Goal: Information Seeking & Learning: Learn about a topic

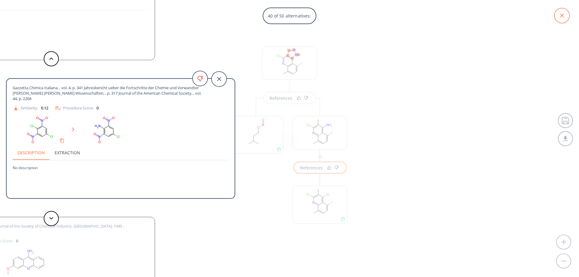
scroll to position [14, 0]
click at [564, 17] on icon at bounding box center [562, 16] width 4 height 4
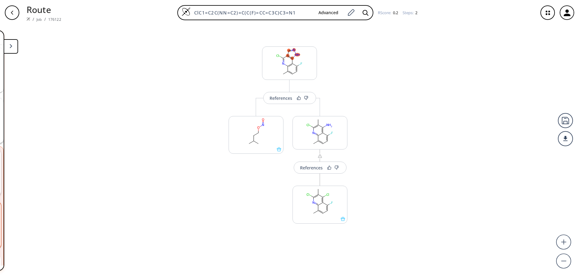
click at [13, 13] on icon "button" at bounding box center [12, 12] width 5 height 5
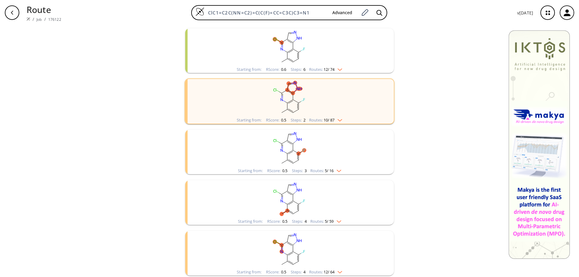
scroll to position [75, 0]
click at [293, 200] on rect "clusters" at bounding box center [289, 198] width 157 height 38
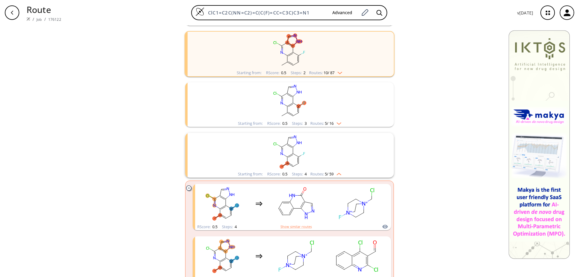
scroll to position [135, 0]
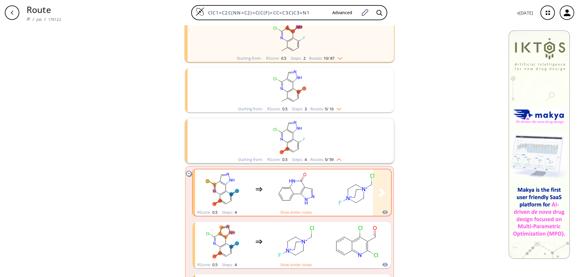
click at [287, 195] on rect "clusters" at bounding box center [296, 189] width 54 height 38
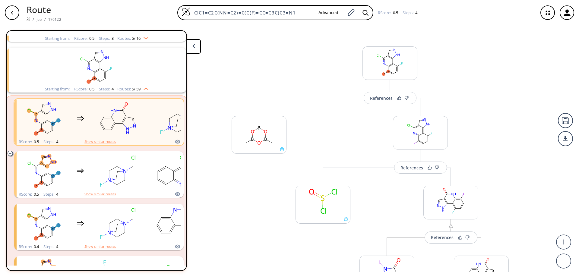
click at [194, 45] on polygon at bounding box center [194, 46] width 2 height 4
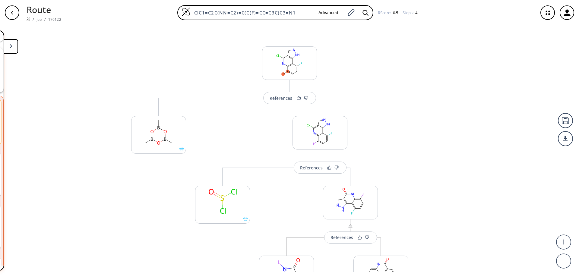
click at [13, 16] on div "button" at bounding box center [12, 12] width 14 height 14
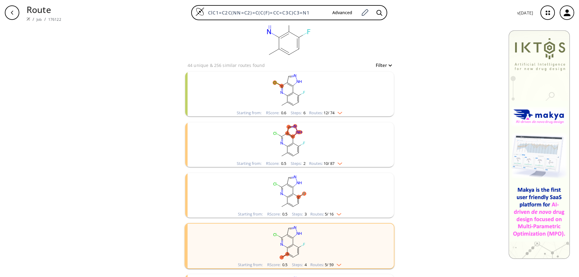
scroll to position [60, 0]
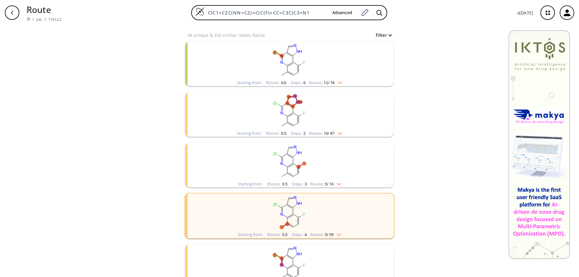
click at [290, 161] on rect "clusters" at bounding box center [289, 162] width 157 height 38
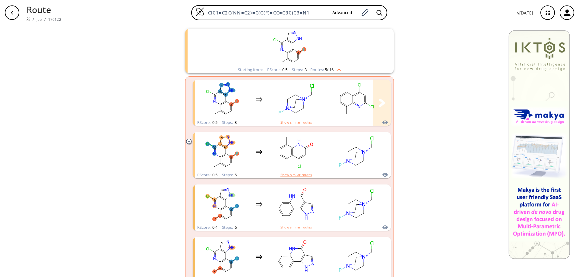
scroll to position [181, 0]
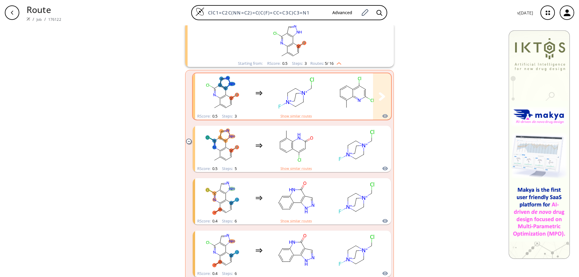
click at [302, 101] on ellipse "clusters" at bounding box center [303, 102] width 5 height 5
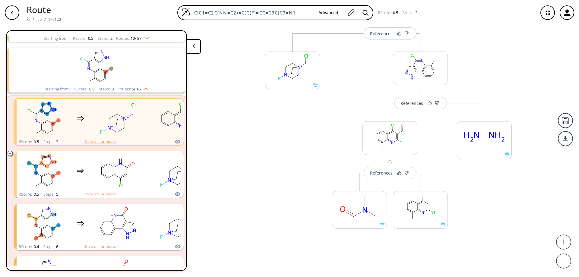
scroll to position [69, 0]
